Goal: Transaction & Acquisition: Subscribe to service/newsletter

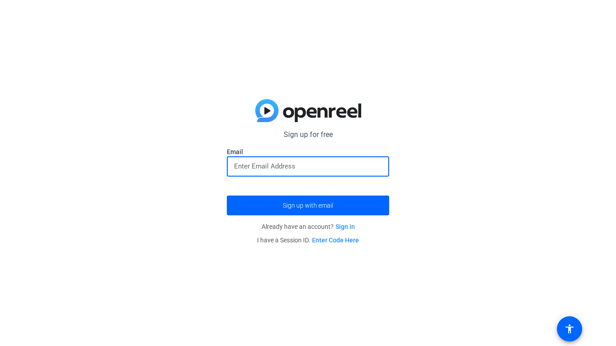
click at [331, 171] on input "email" at bounding box center [308, 166] width 148 height 11
type input "9"
type input "[EMAIL_ADDRESS][DOMAIN_NAME]"
click at [348, 213] on span "submit" at bounding box center [308, 206] width 162 height 22
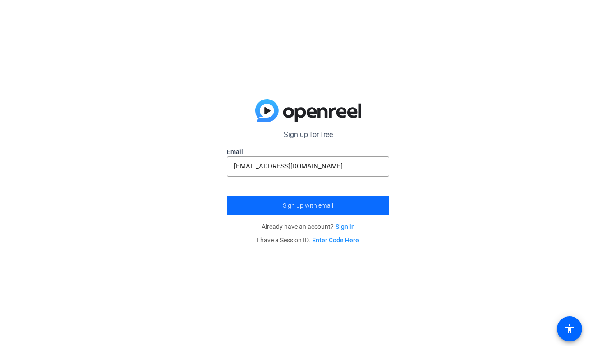
click at [317, 205] on span "Sign up with email" at bounding box center [308, 205] width 50 height 0
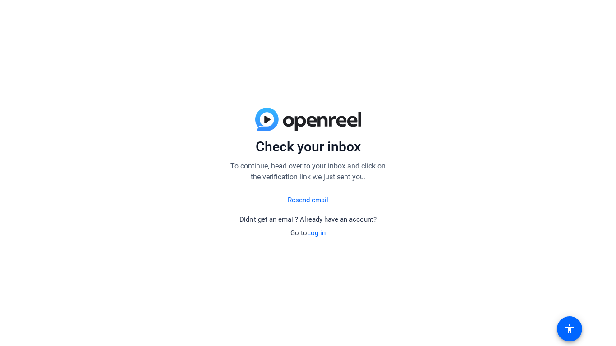
click at [298, 205] on link "Resend email" at bounding box center [308, 200] width 41 height 10
